Goal: Find specific page/section: Find specific page/section

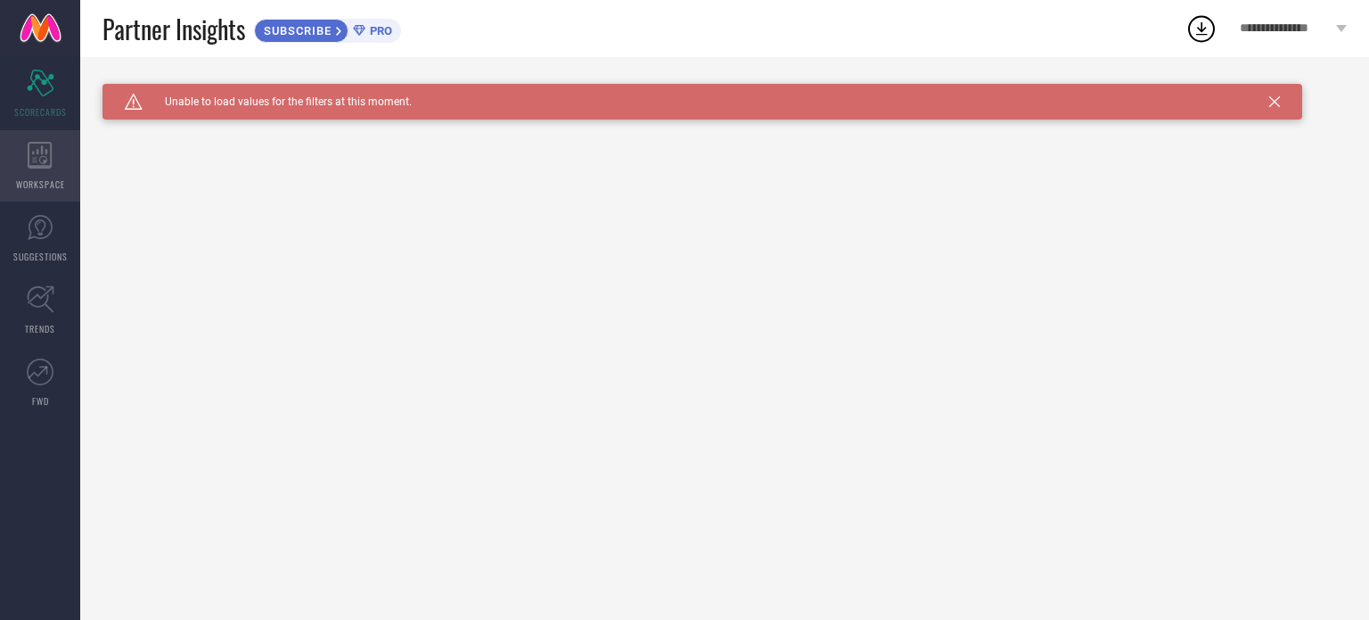
click at [21, 145] on div "WORKSPACE" at bounding box center [40, 165] width 80 height 71
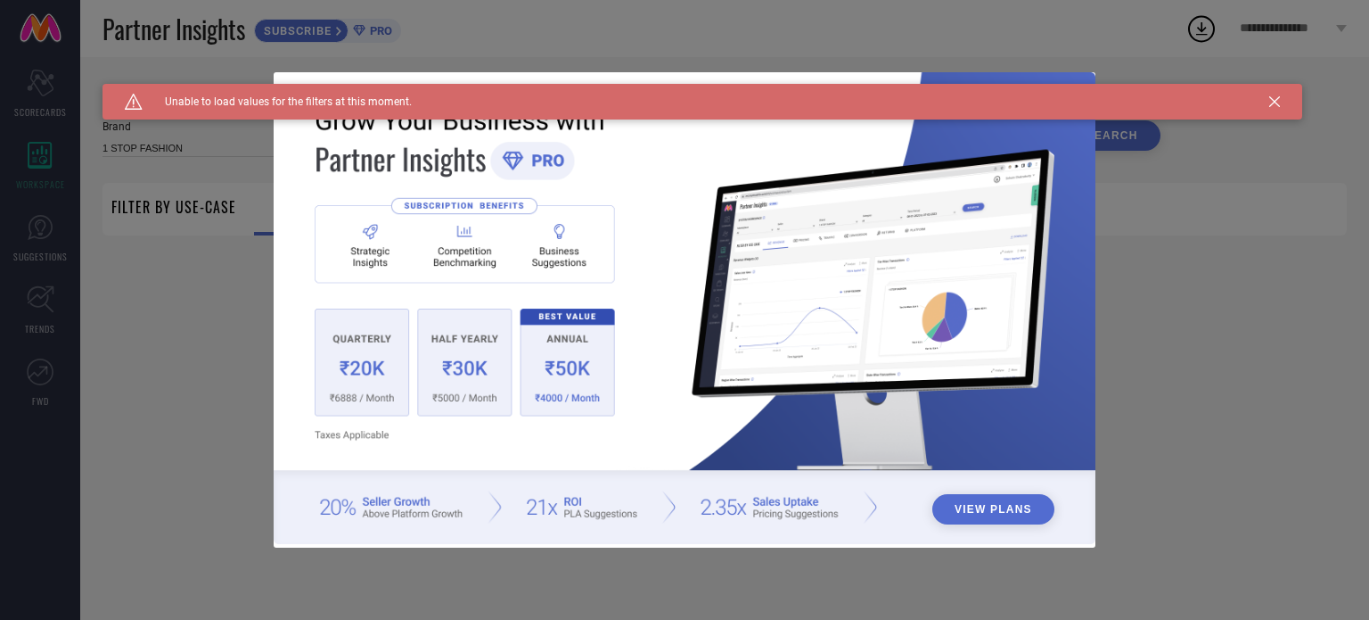
type input "1 STOP FASHION"
type input "All"
